Goal: Task Accomplishment & Management: Manage account settings

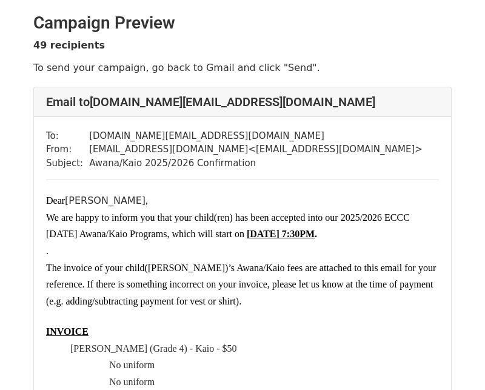
click at [283, 327] on p "INVOICE" at bounding box center [242, 331] width 393 height 17
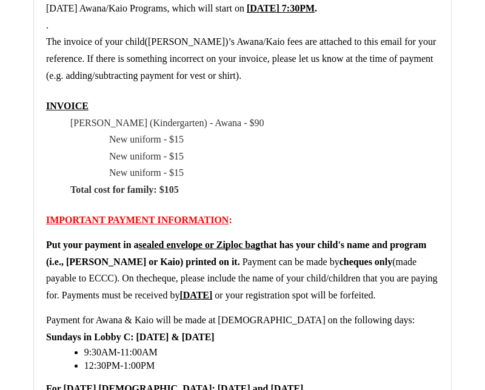
scroll to position [1335, 0]
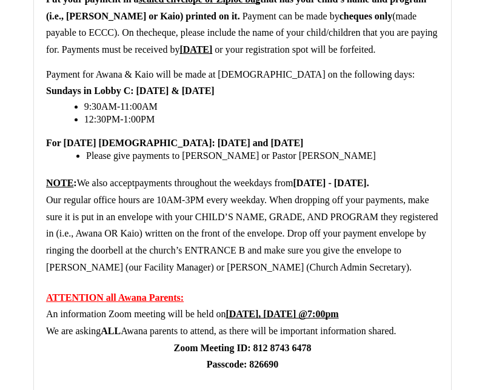
scroll to position [36168, 0]
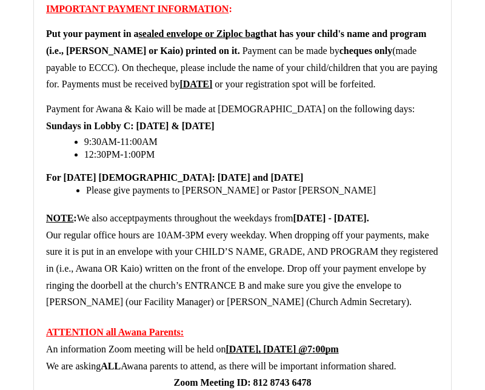
scroll to position [20763, 0]
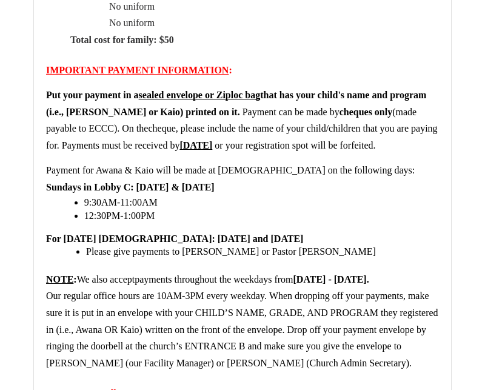
scroll to position [45899, 0]
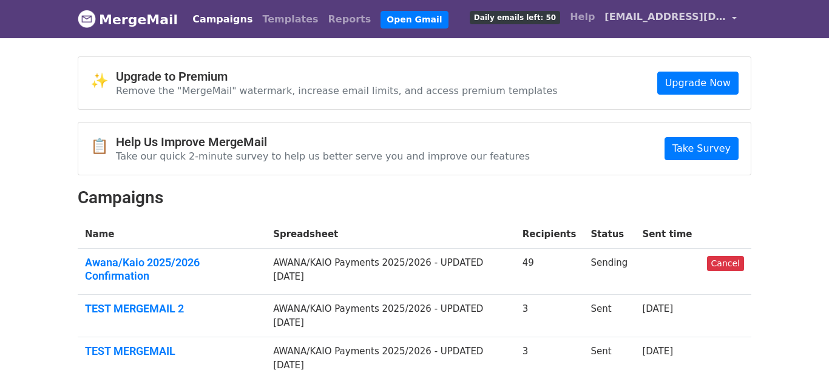
click at [665, 16] on span "[EMAIL_ADDRESS][DOMAIN_NAME]" at bounding box center [664, 17] width 121 height 15
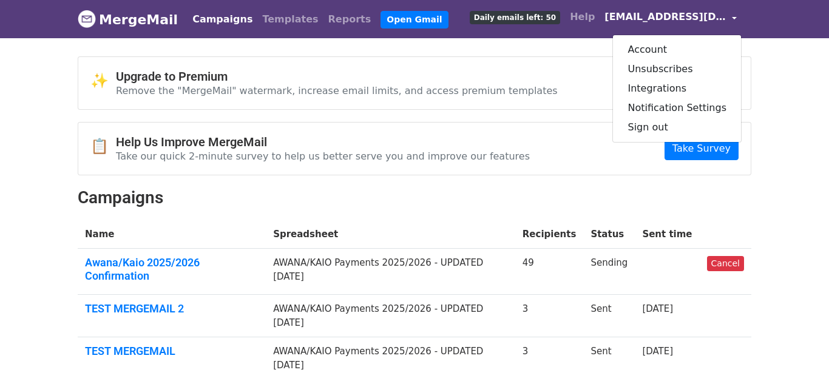
click at [665, 16] on span "[EMAIL_ADDRESS][DOMAIN_NAME]" at bounding box center [664, 17] width 121 height 15
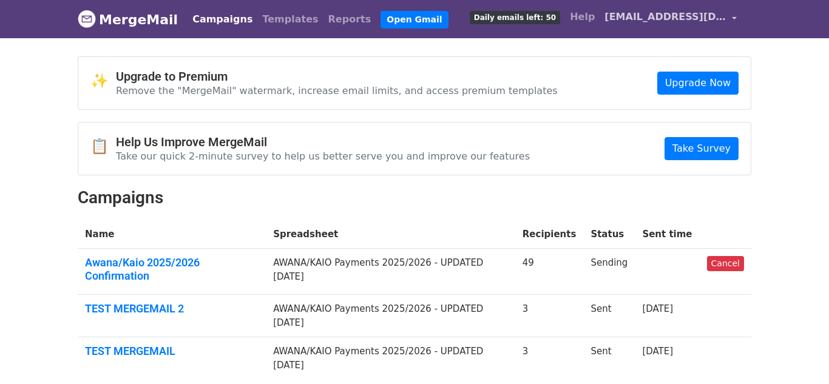
click at [665, 16] on span "[EMAIL_ADDRESS][DOMAIN_NAME]" at bounding box center [664, 17] width 121 height 15
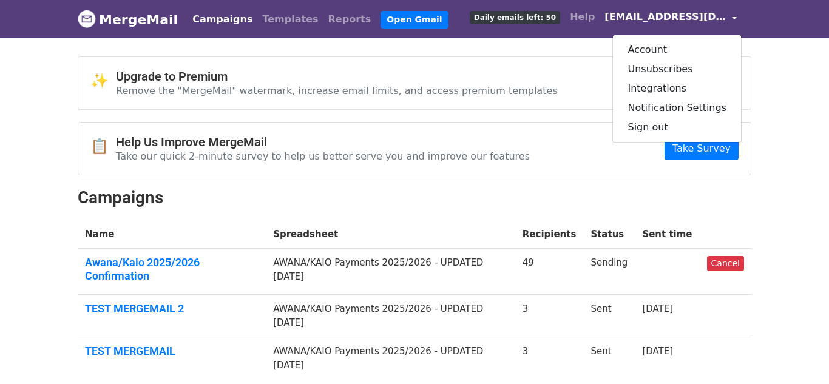
click at [665, 16] on span "[EMAIL_ADDRESS][DOMAIN_NAME]" at bounding box center [664, 17] width 121 height 15
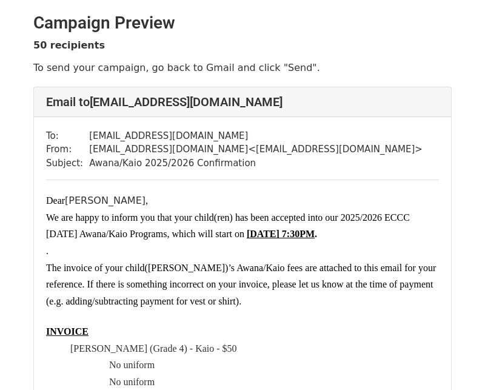
click at [306, 329] on p "INVOICE" at bounding box center [242, 331] width 393 height 17
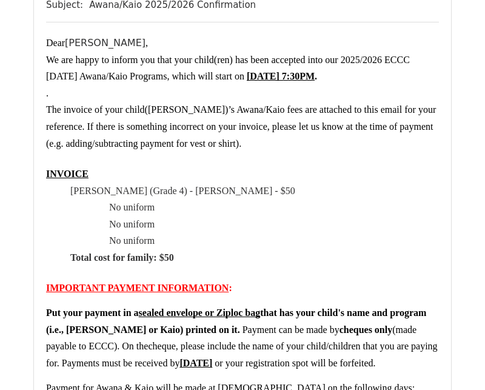
scroll to position [1238, 0]
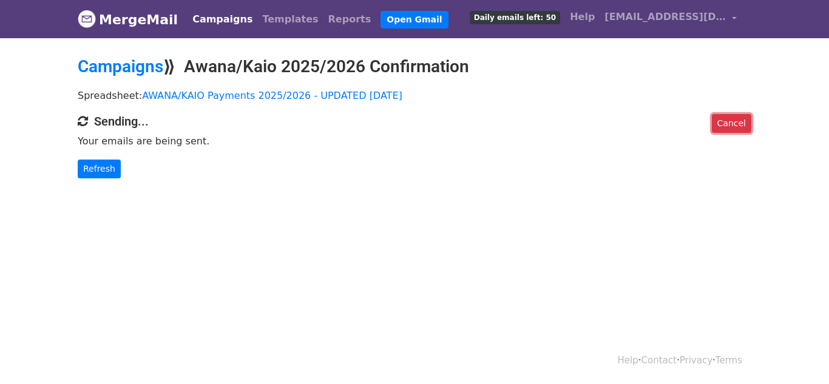
click at [721, 118] on link "Cancel" at bounding box center [731, 123] width 39 height 19
click at [220, 16] on link "Campaigns" at bounding box center [223, 19] width 70 height 24
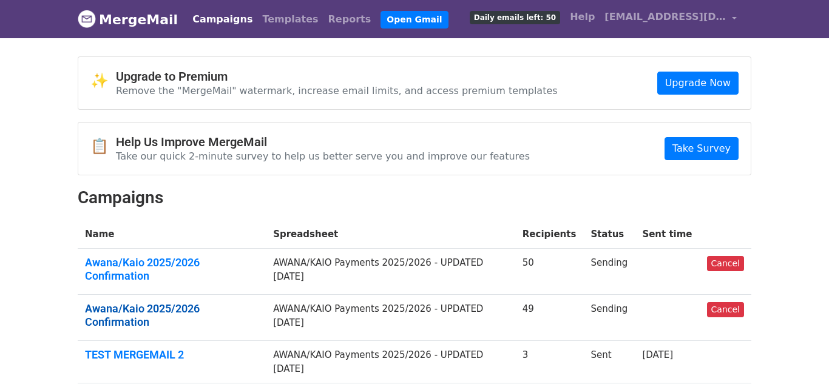
click at [204, 302] on link "Awana/Kaio 2025/2026 Confirmation" at bounding box center [172, 315] width 174 height 26
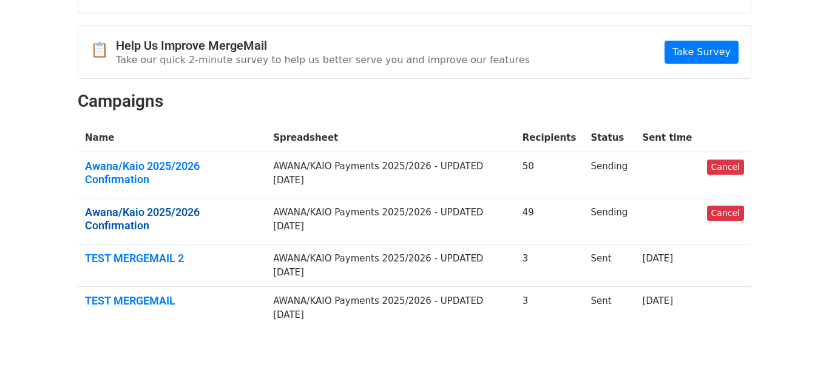
scroll to position [105, 0]
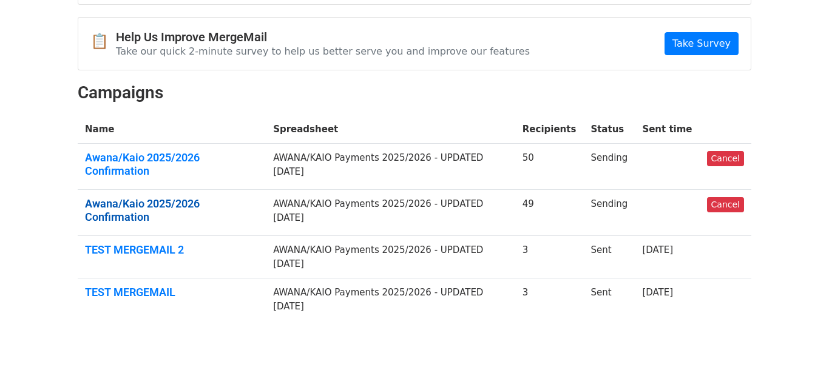
click at [180, 197] on link "Awana/Kaio 2025/2026 Confirmation" at bounding box center [172, 210] width 174 height 26
click at [194, 160] on link "Awana/Kaio 2025/2026 Confirmation" at bounding box center [172, 164] width 174 height 26
click at [184, 160] on link "Awana/Kaio 2025/2026 Confirmation" at bounding box center [172, 164] width 174 height 26
click at [248, 197] on link "Awana/Kaio 2025/2026 Confirmation" at bounding box center [172, 210] width 174 height 26
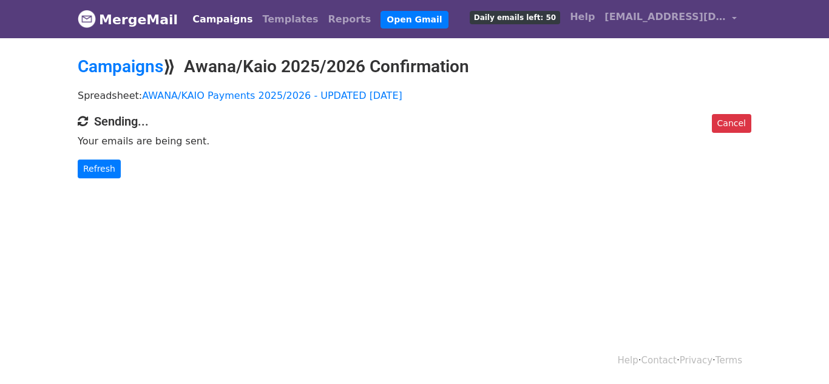
drag, startPoint x: 0, startPoint y: 0, endPoint x: 198, endPoint y: 299, distance: 358.1
click at [198, 299] on html "MergeMail Campaigns Templates Reports Open Gmail Daily emails left: 50 Help ngt…" at bounding box center [414, 192] width 829 height 384
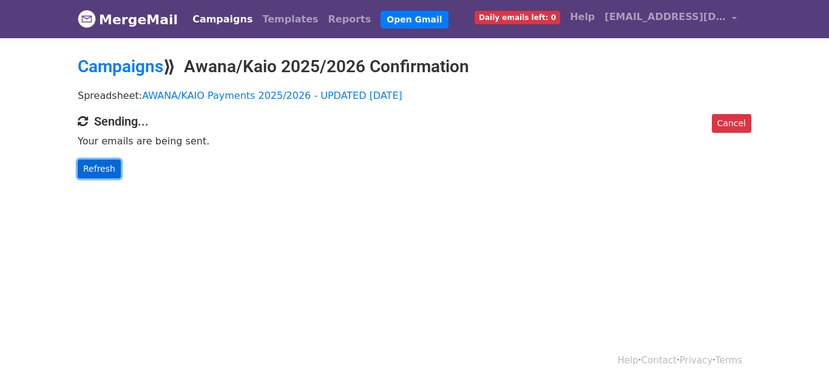
click at [106, 168] on link "Refresh" at bounding box center [99, 169] width 43 height 19
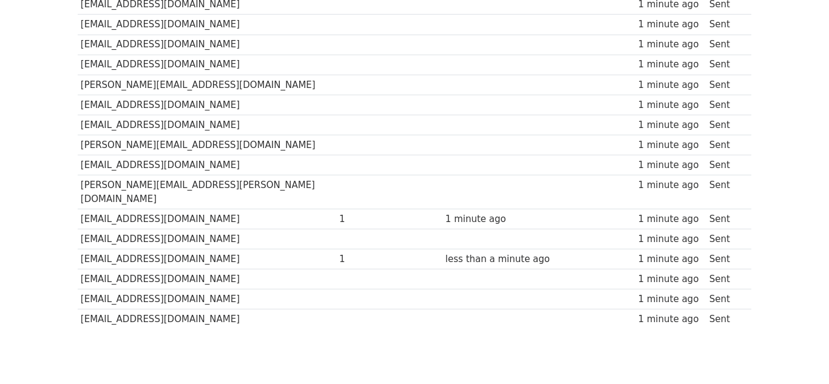
scroll to position [930, 0]
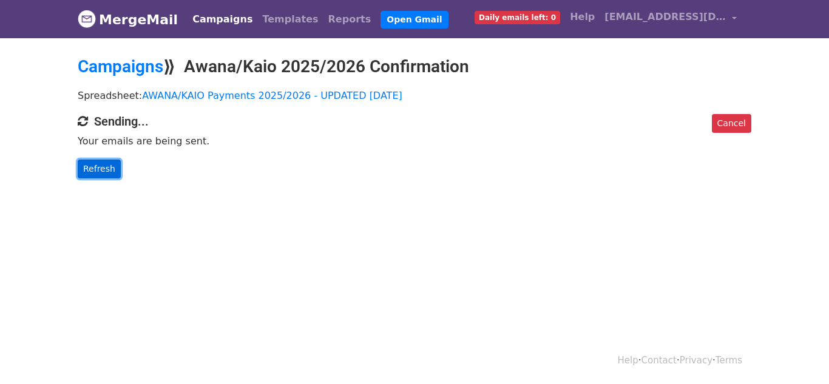
click at [109, 163] on link "Refresh" at bounding box center [99, 169] width 43 height 19
click at [659, 14] on span "[EMAIL_ADDRESS][DOMAIN_NAME]" at bounding box center [664, 17] width 121 height 15
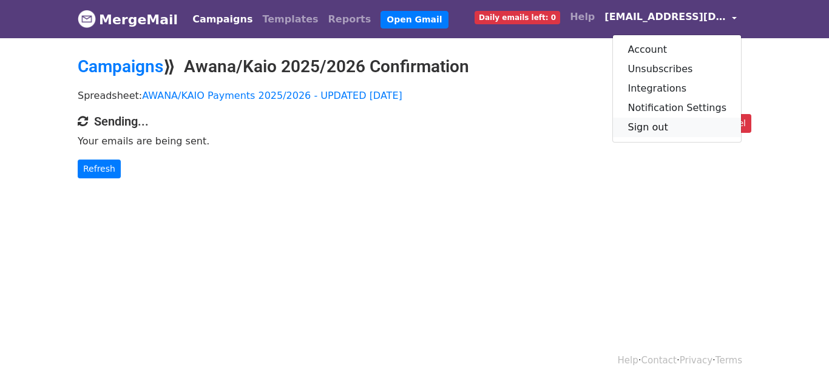
click at [674, 131] on link "Sign out" at bounding box center [677, 127] width 128 height 19
